Goal: Find specific page/section: Find specific page/section

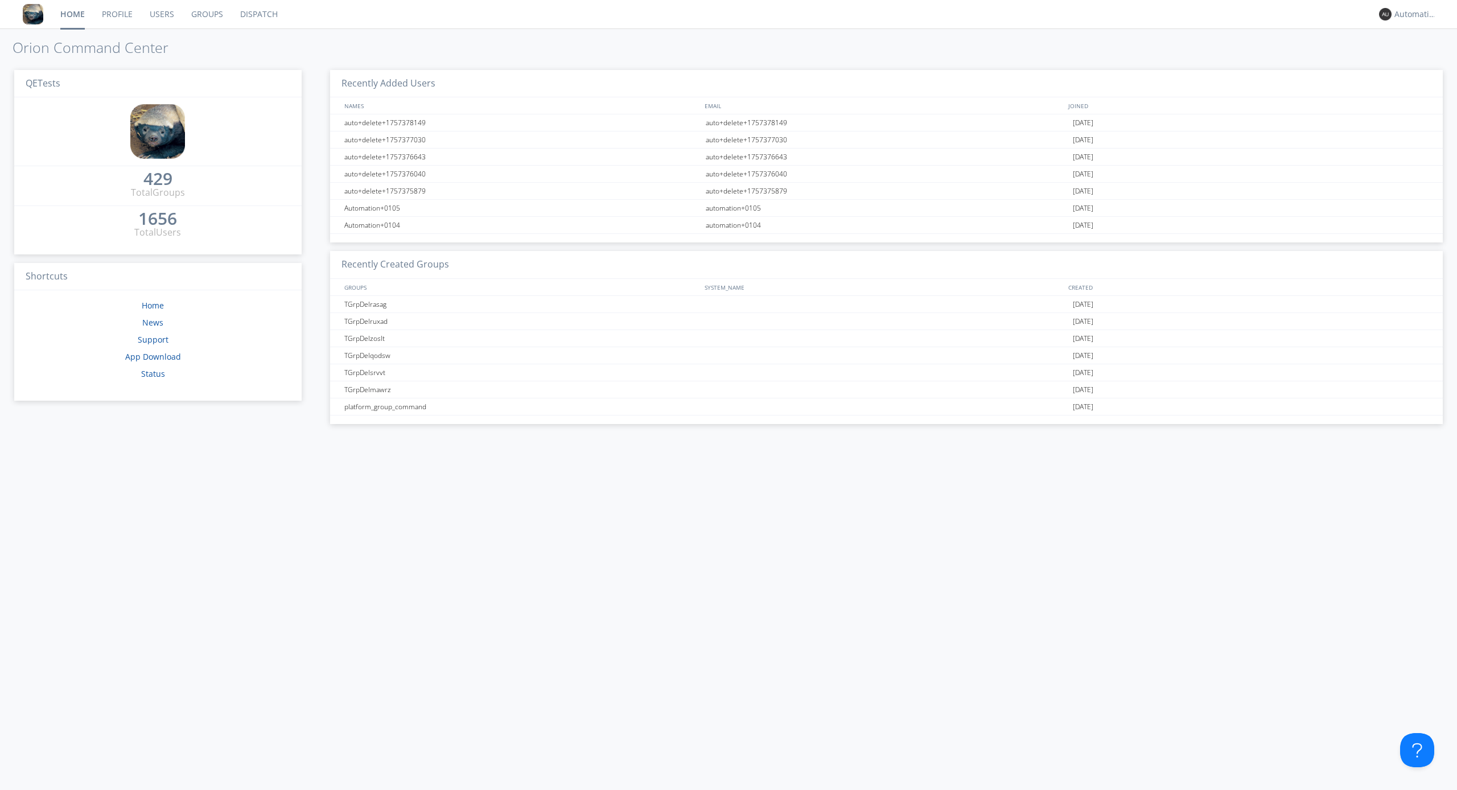
click at [258, 14] on link "Dispatch" at bounding box center [259, 14] width 55 height 28
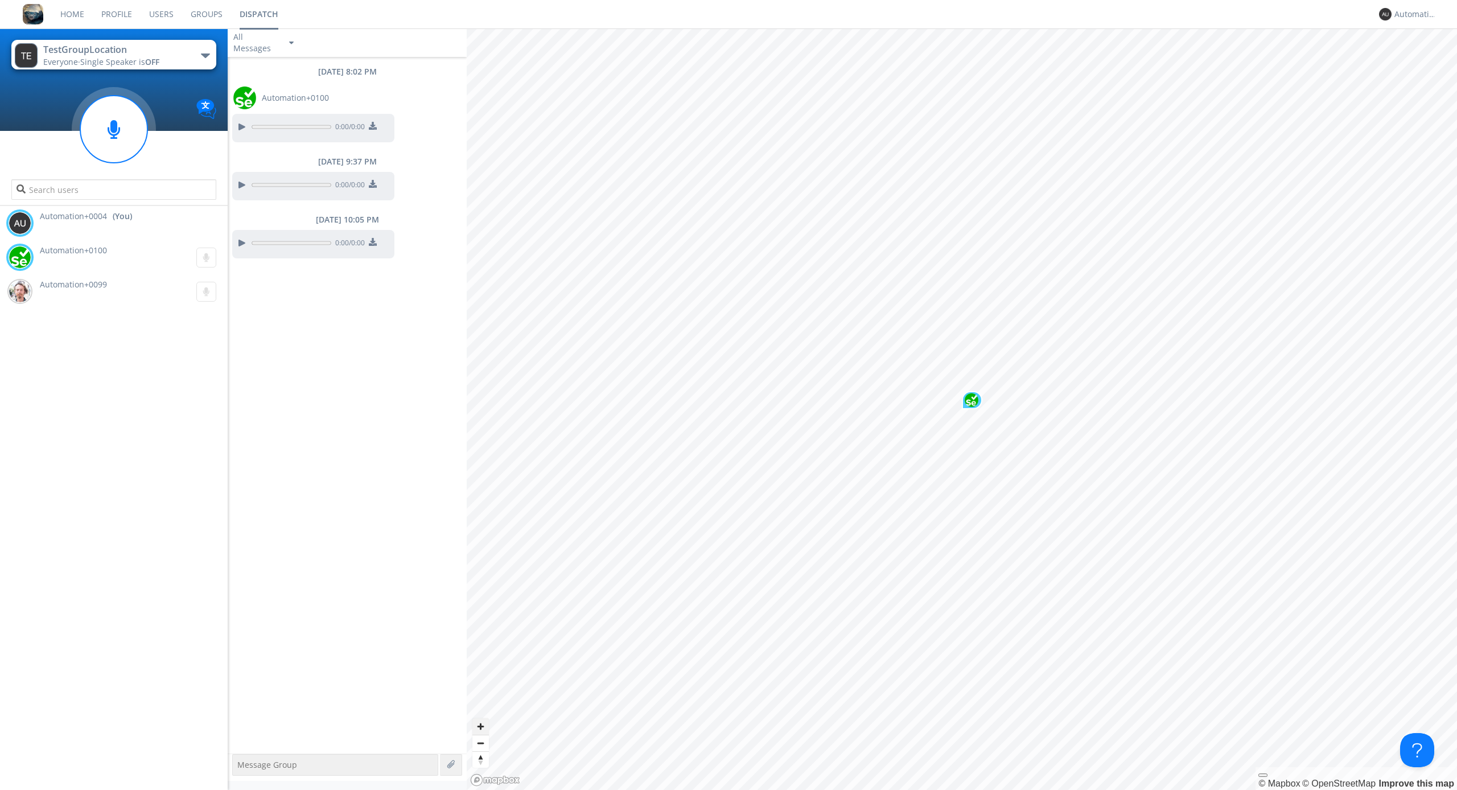
click at [480, 726] on span "Zoom in" at bounding box center [480, 726] width 17 height 17
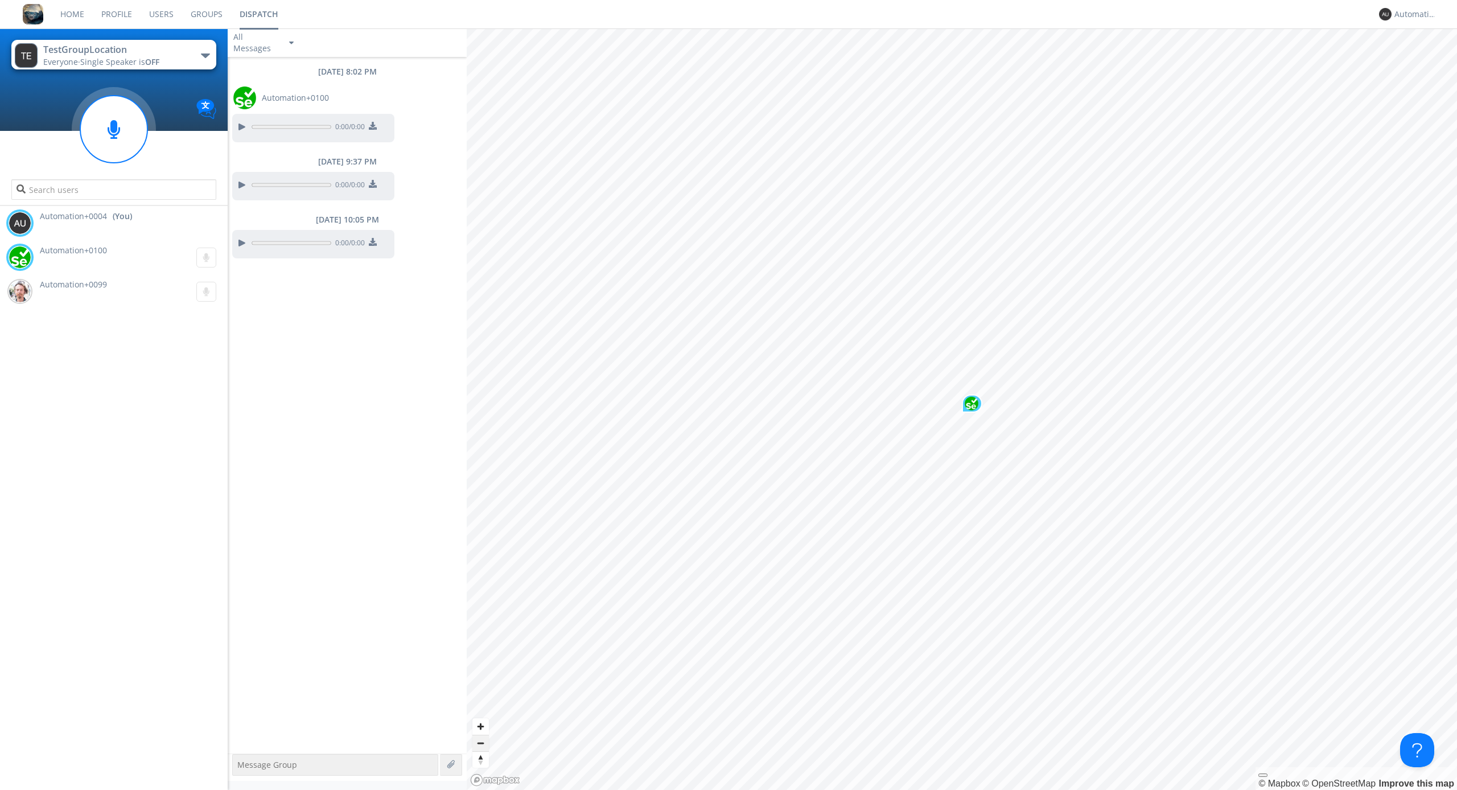
click at [480, 743] on span "Zoom out" at bounding box center [480, 743] width 17 height 16
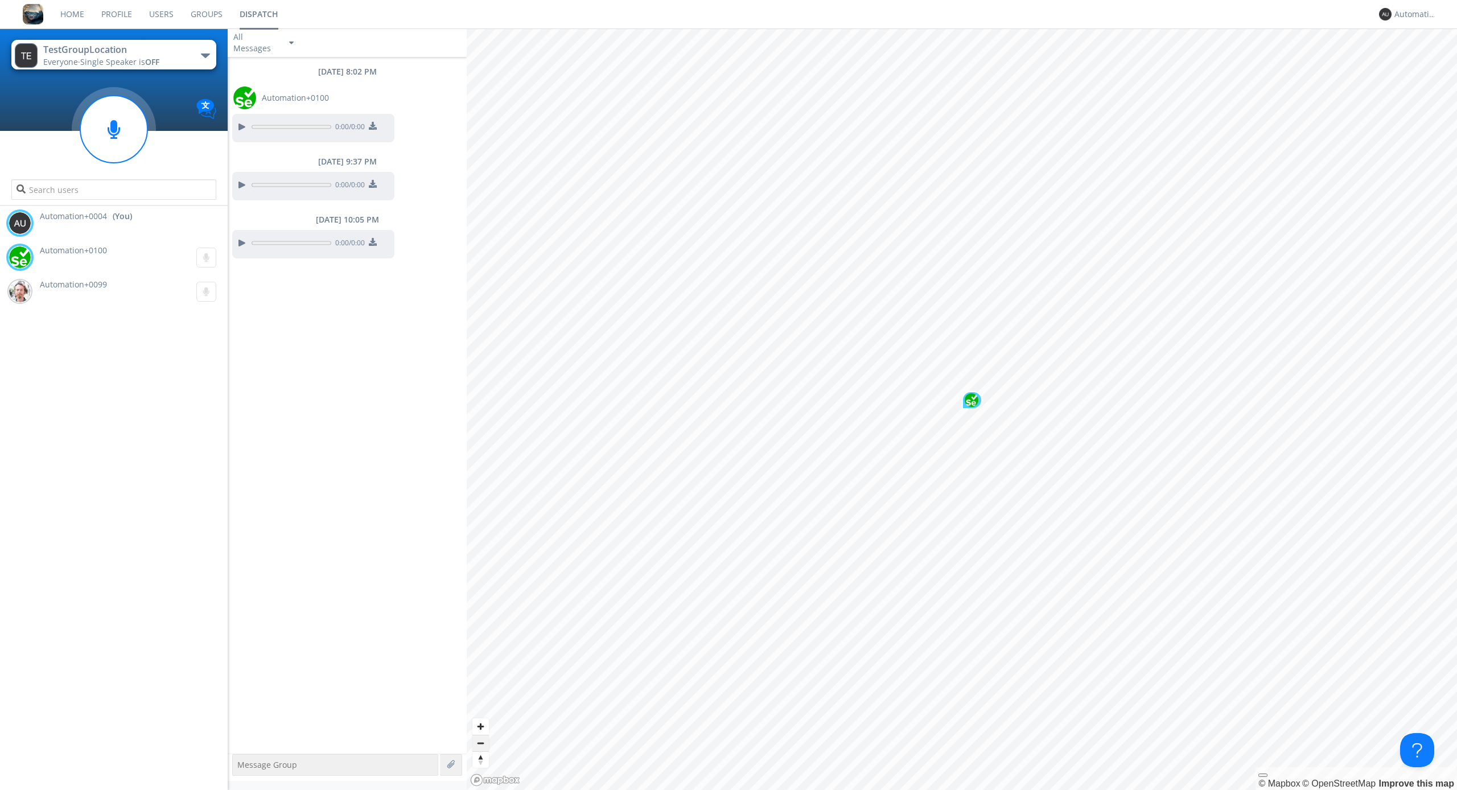
click at [480, 743] on span "Zoom out" at bounding box center [480, 743] width 17 height 16
